Goal: Navigation & Orientation: Find specific page/section

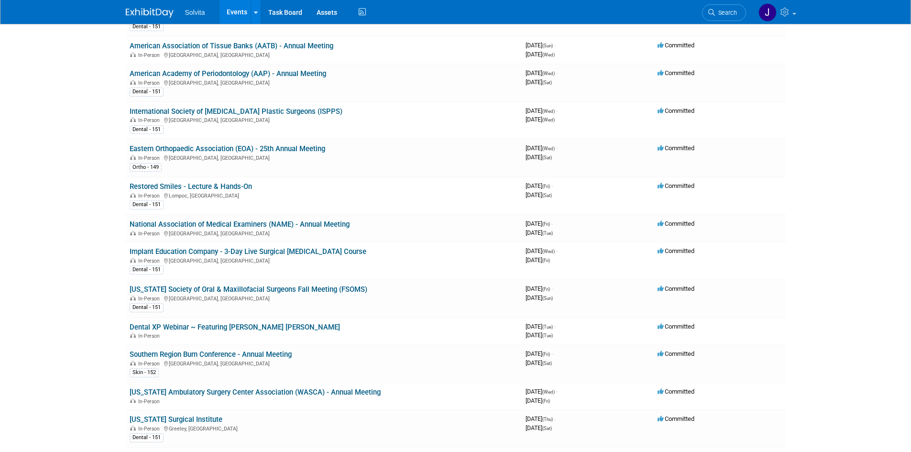
scroll to position [574, 0]
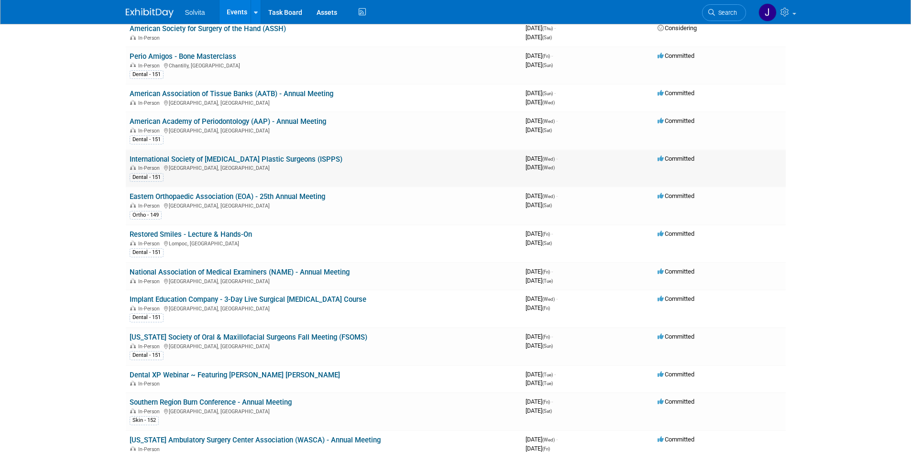
click at [228, 161] on link "International Society of [MEDICAL_DATA] Plastic Surgeons (ISPPS)" at bounding box center [236, 159] width 213 height 9
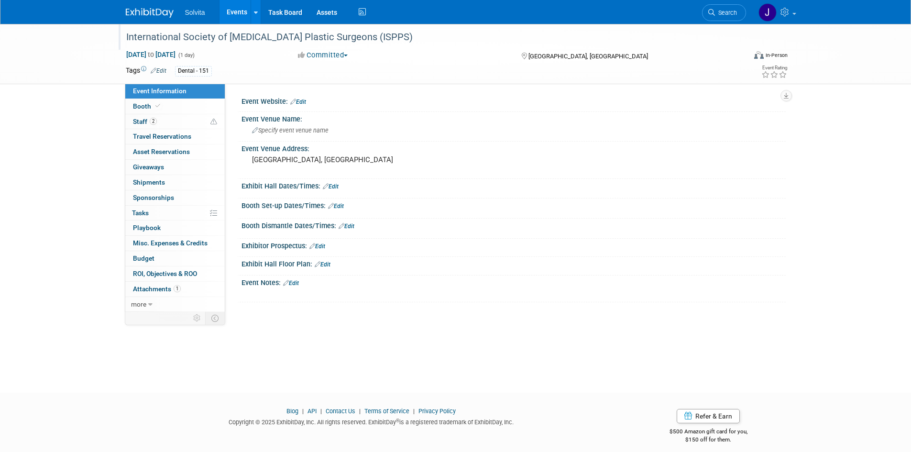
click at [361, 37] on div "International Society of [MEDICAL_DATA] Plastic Surgeons (ISPPS)" at bounding box center [427, 37] width 609 height 17
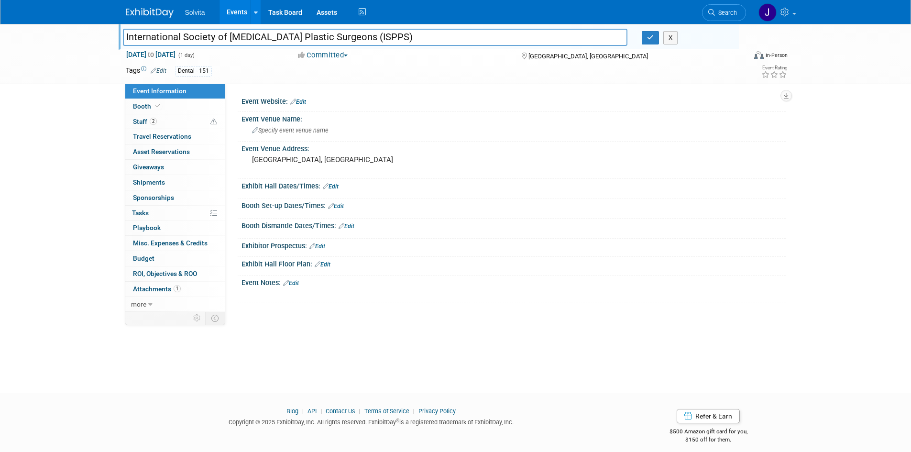
drag, startPoint x: 402, startPoint y: 33, endPoint x: 63, endPoint y: 40, distance: 339.6
click at [64, 39] on div "International Society of [MEDICAL_DATA] Plastic Surgeons (ISPPS) International …" at bounding box center [455, 54] width 911 height 60
